Goal: Task Accomplishment & Management: Use online tool/utility

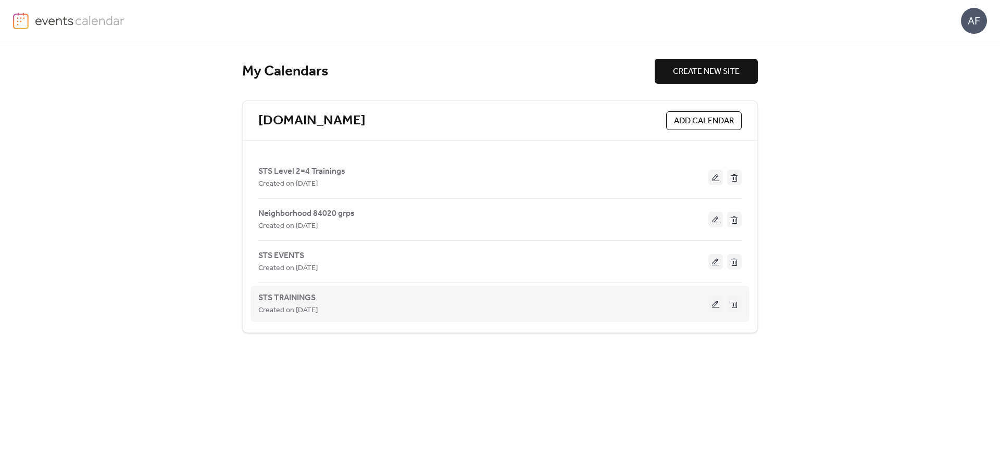
click at [323, 297] on div "STS TRAININGS Created on [DATE]" at bounding box center [483, 304] width 450 height 25
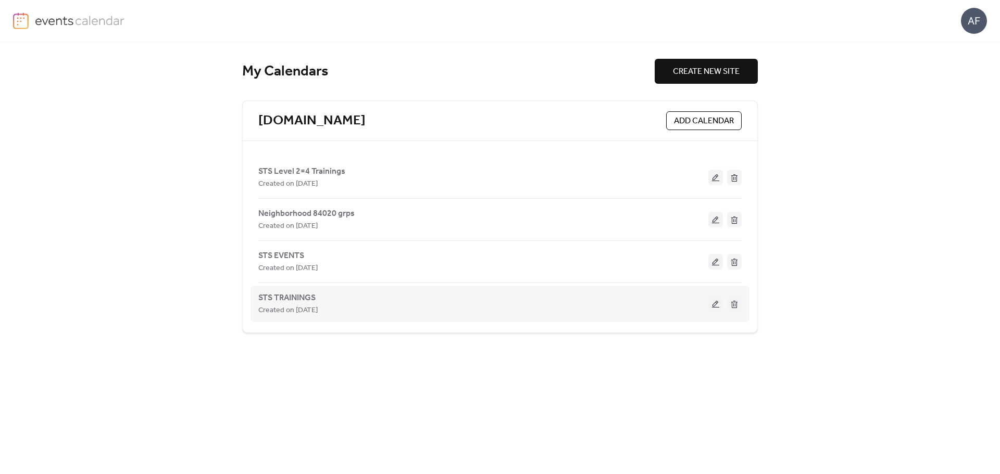
click at [434, 317] on div "STS TRAININGS Created on [DATE]" at bounding box center [499, 304] width 483 height 42
click at [715, 308] on button at bounding box center [715, 304] width 15 height 16
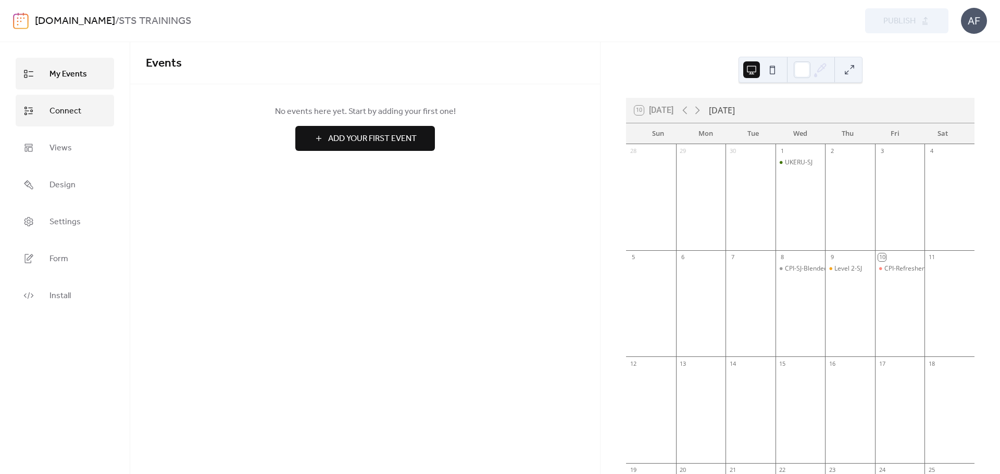
click at [81, 109] on link "Connect" at bounding box center [65, 111] width 98 height 32
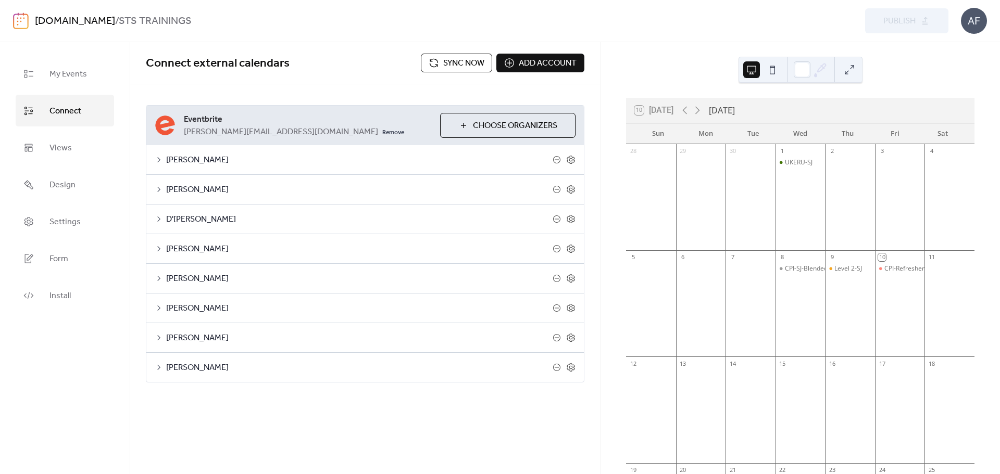
click at [468, 60] on span "Sync now" at bounding box center [463, 63] width 41 height 12
click at [594, 274] on div "Eventbrite [PERSON_NAME][EMAIL_ADDRESS][DOMAIN_NAME] Remove Choose Organizers […" at bounding box center [365, 243] width 470 height 319
click at [983, 162] on div "10 [DATE] [DATE] Sun Mon Tue Wed Thu Fri Sat 28 29 30 1 UKERU-SJ 2 3 4 5 6 7 8 …" at bounding box center [799, 258] width 399 height 432
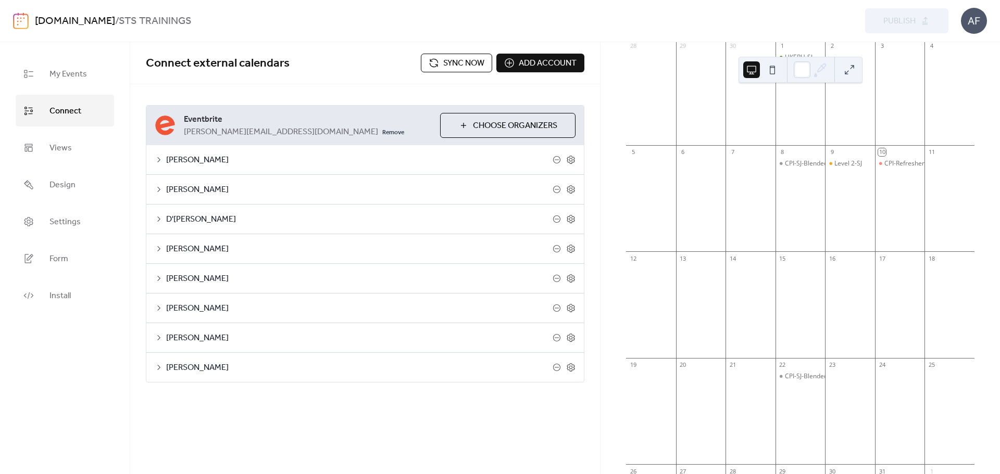
scroll to position [125, 0]
